Goal: Information Seeking & Learning: Learn about a topic

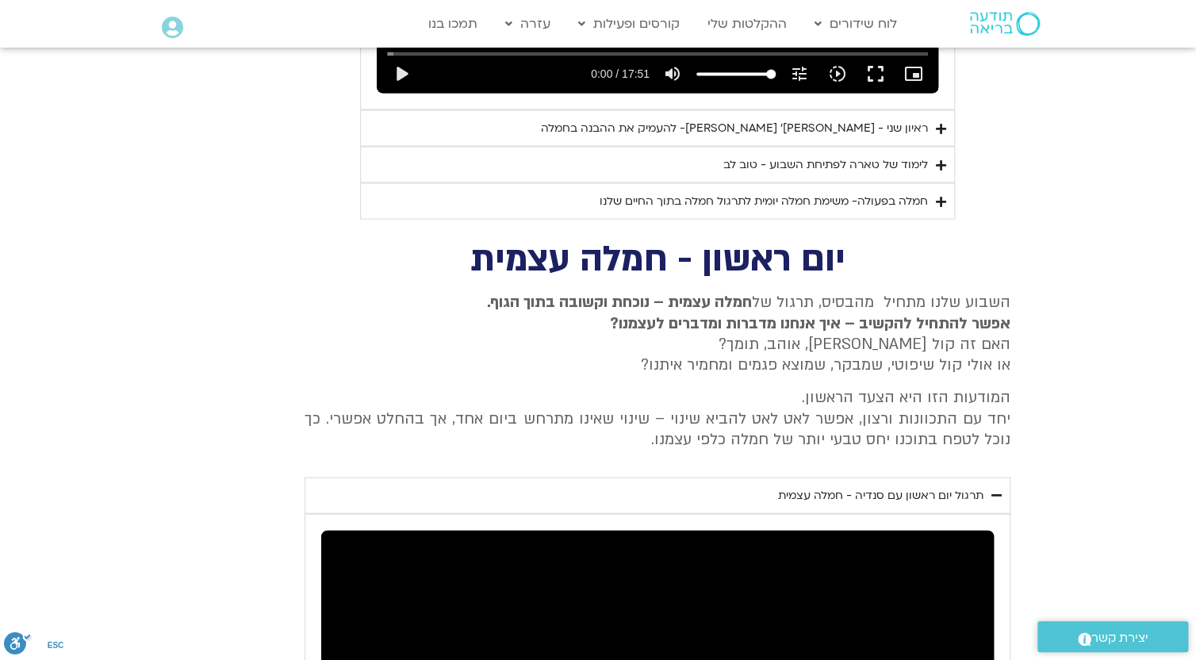
scroll to position [1197, 0]
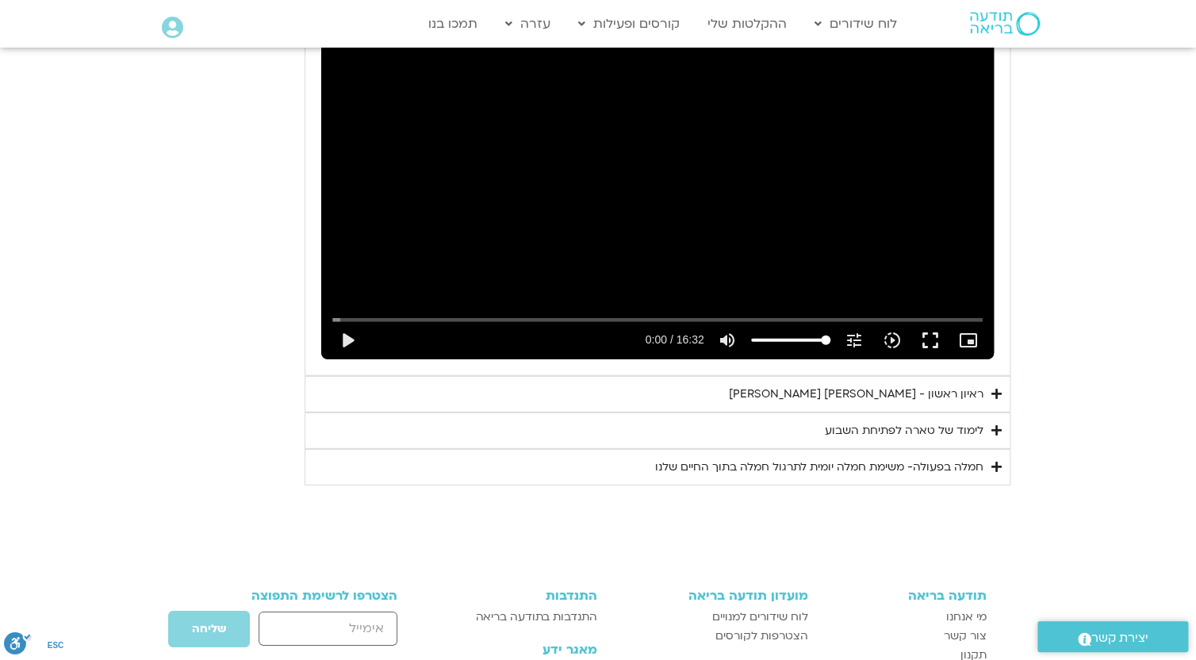
scroll to position [1973, 0]
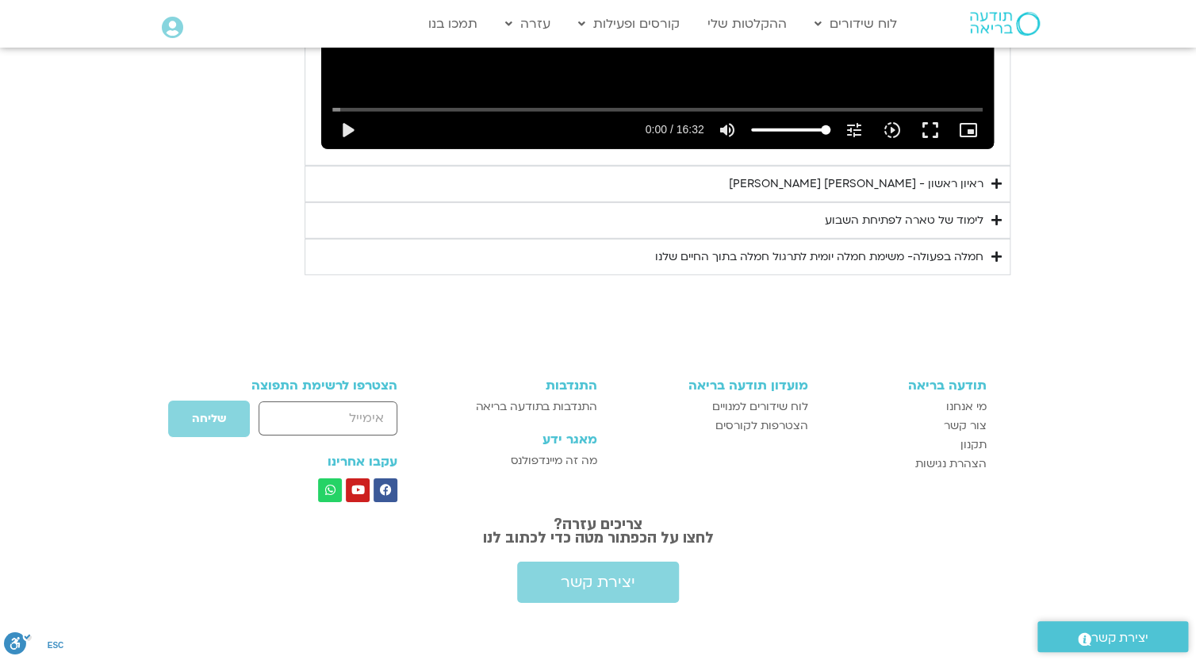
click at [964, 174] on div "ראיון ראשון - [PERSON_NAME] [PERSON_NAME]" at bounding box center [856, 183] width 255 height 19
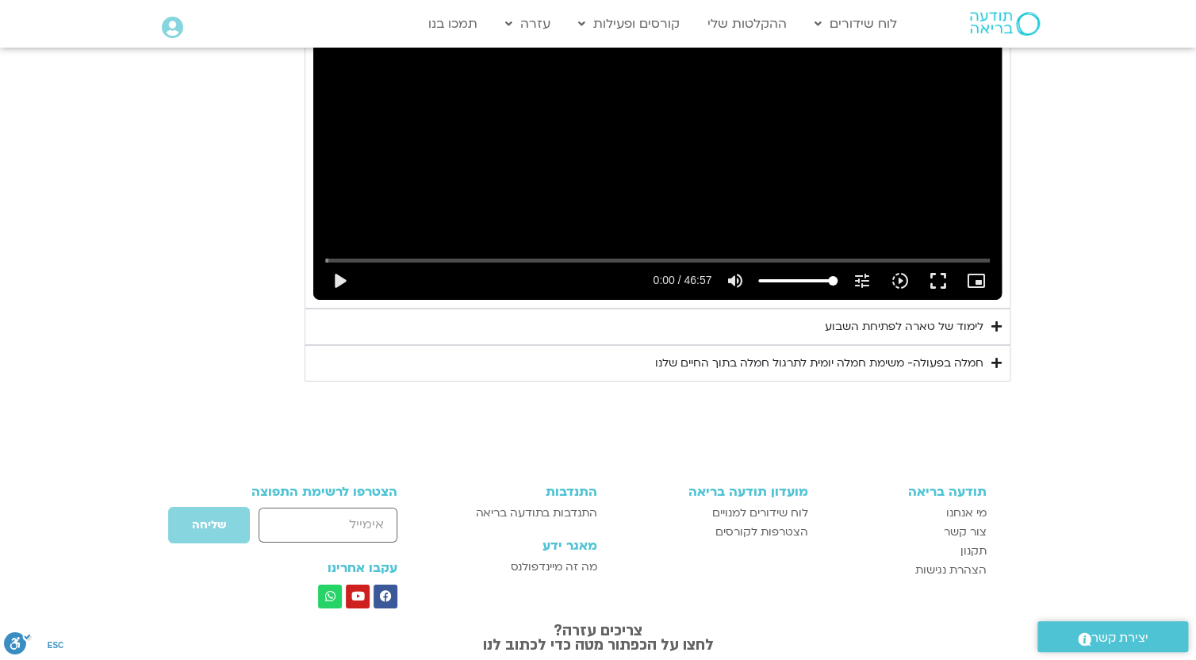
scroll to position [2378, 0]
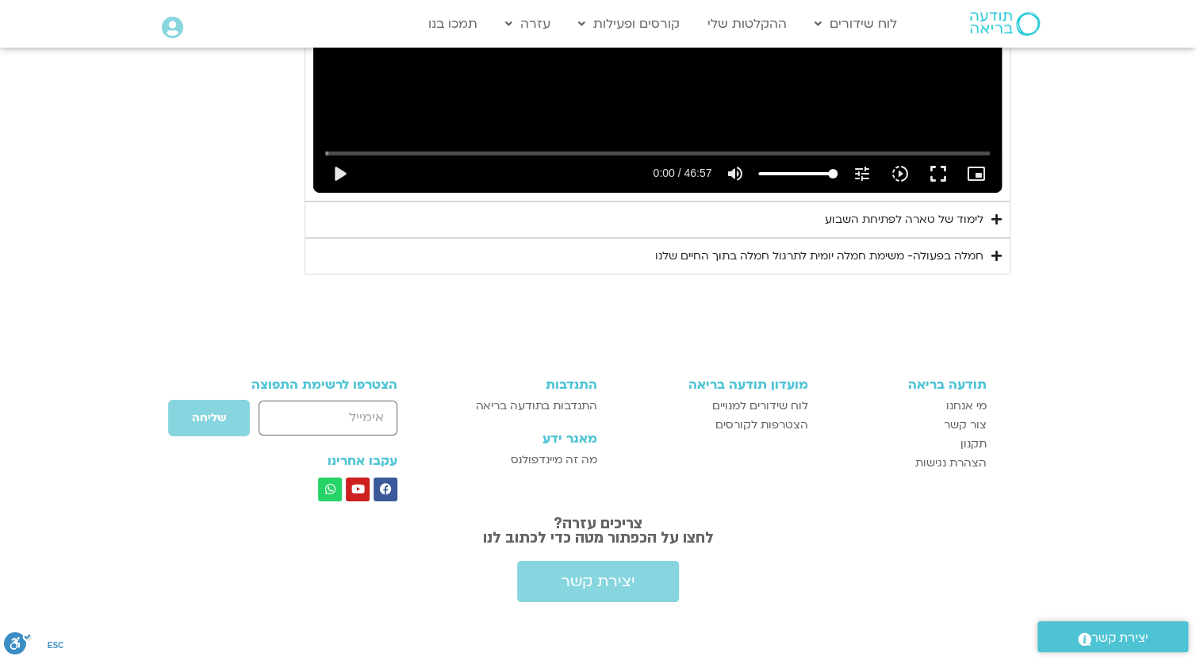
click at [950, 210] on div "לימוד של טארה לפתיחת השבוע" at bounding box center [904, 219] width 159 height 19
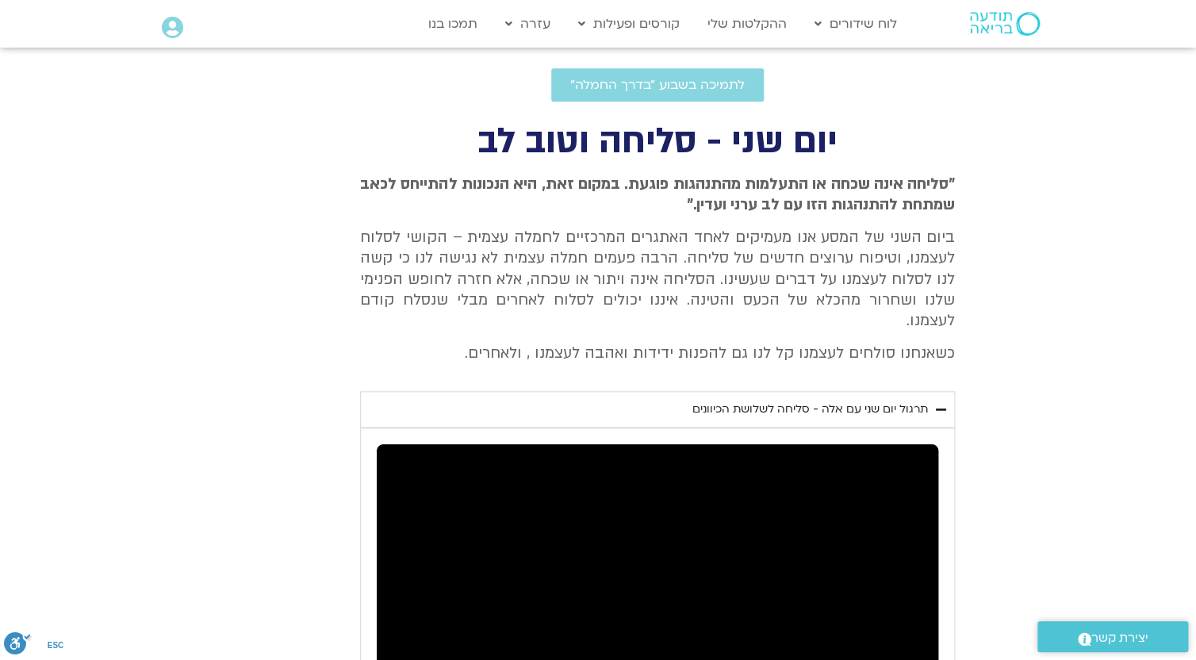
scroll to position [0, 0]
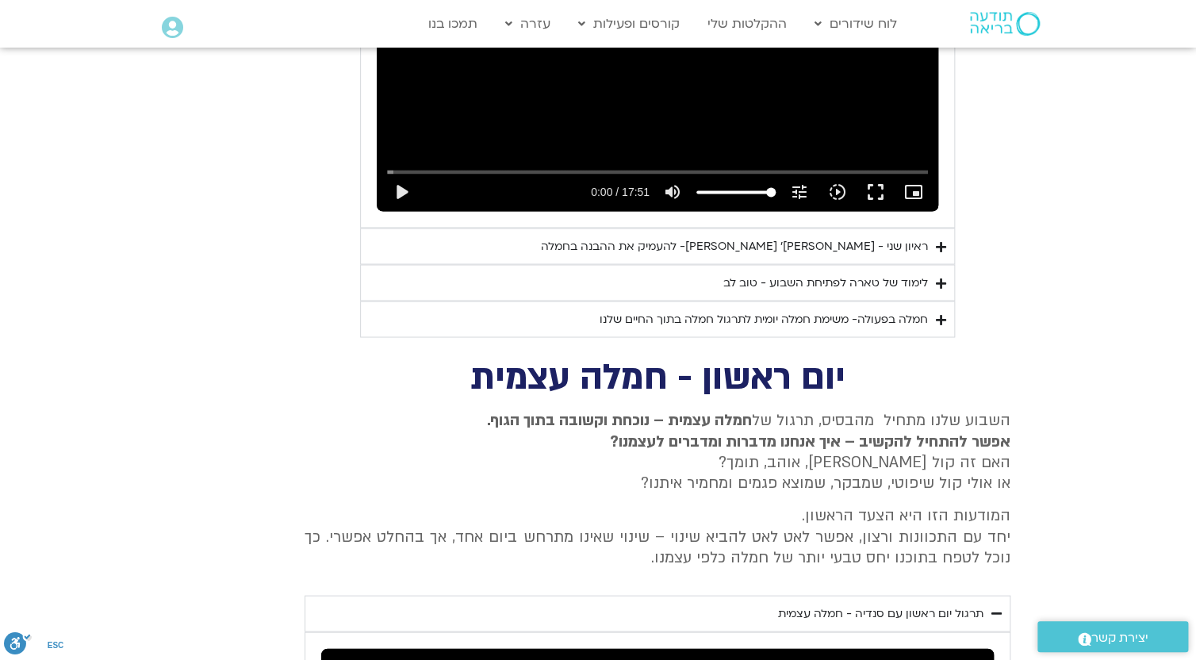
scroll to position [1097, 0]
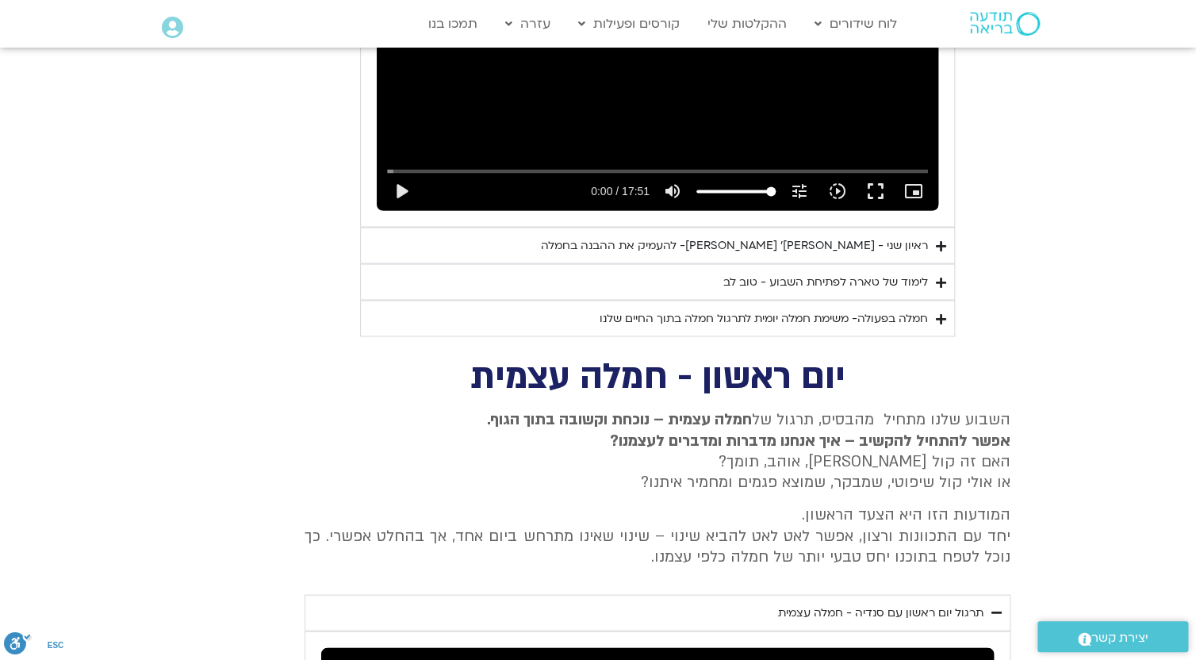
click at [887, 272] on div "לימוד של טארה לפתיחת השבוע - טוב לב" at bounding box center [825, 281] width 205 height 19
